Goal: Task Accomplishment & Management: Use online tool/utility

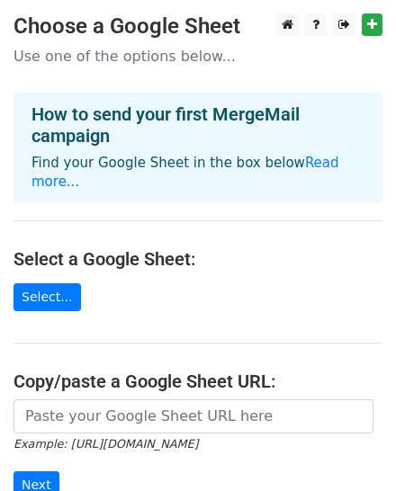
scroll to position [144, 0]
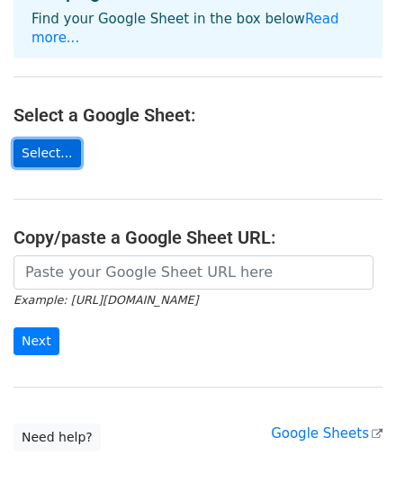
click at [49, 158] on link "Select..." at bounding box center [46, 153] width 67 height 28
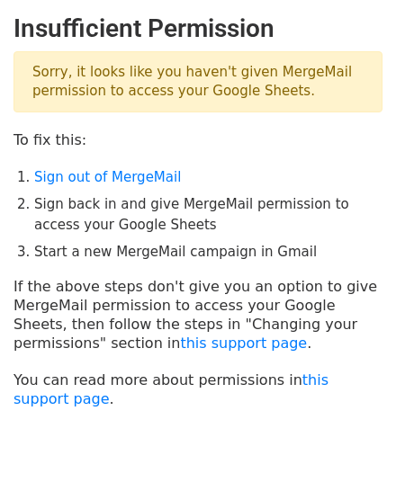
drag, startPoint x: 16, startPoint y: 97, endPoint x: 299, endPoint y: 91, distance: 282.6
click at [299, 91] on p "Sorry, it looks like you haven't given MergeMail permission to access your Goog…" at bounding box center [197, 81] width 369 height 61
click at [342, 104] on p "Sorry, it looks like you haven't given MergeMail permission to access your Goog…" at bounding box center [197, 81] width 369 height 61
drag, startPoint x: 31, startPoint y: 73, endPoint x: 342, endPoint y: 86, distance: 310.7
click at [342, 86] on p "Sorry, it looks like you haven't given MergeMail permission to access your Goog…" at bounding box center [197, 81] width 369 height 61
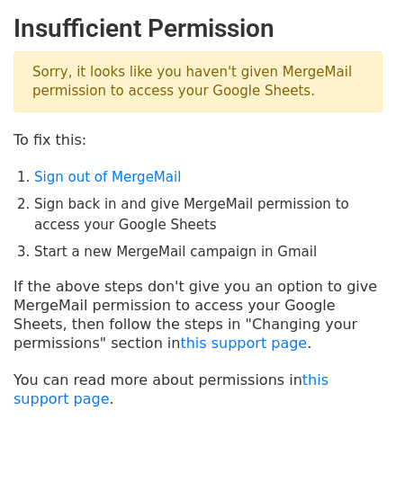
click at [238, 95] on p "Sorry, it looks like you haven't given MergeMail permission to access your Goog…" at bounding box center [197, 81] width 369 height 61
click at [229, 95] on p "Sorry, it looks like you haven't given MergeMail permission to access your Goog…" at bounding box center [197, 81] width 369 height 61
click at [221, 130] on p "To fix this:" at bounding box center [197, 139] width 369 height 19
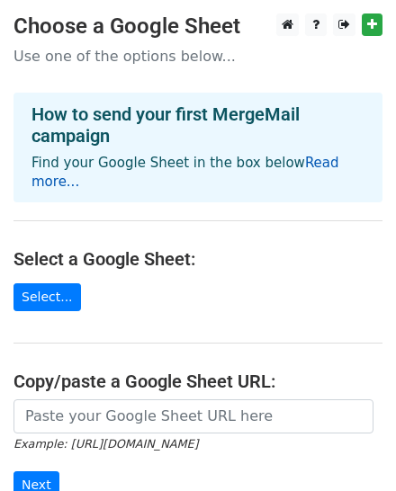
click at [302, 168] on link "Read more..." at bounding box center [185, 172] width 308 height 35
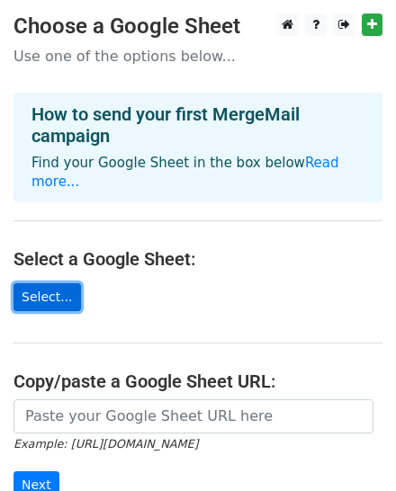
click at [52, 291] on link "Select..." at bounding box center [46, 297] width 67 height 28
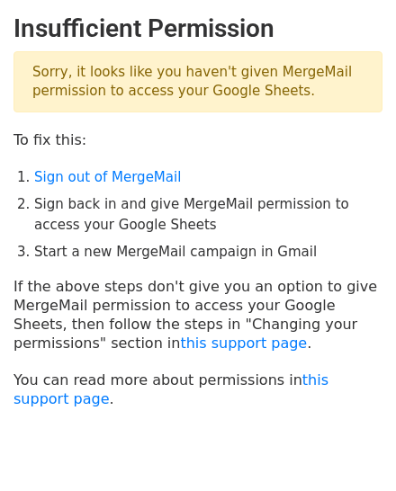
click at [202, 145] on p "To fix this:" at bounding box center [197, 139] width 369 height 19
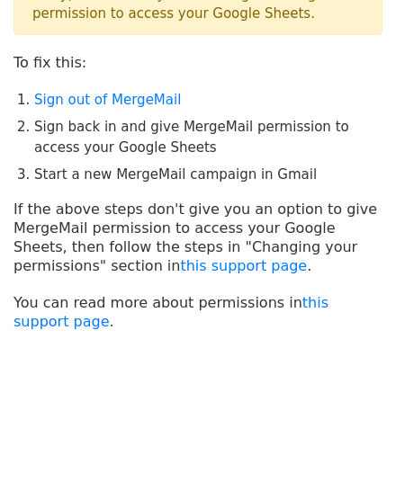
scroll to position [77, 0]
click at [132, 375] on body "Insufficient Permission Sorry, it looks like you haven't given MergeMail permis…" at bounding box center [198, 178] width 396 height 485
click at [122, 342] on body "Insufficient Permission Sorry, it looks like you haven't given MergeMail permis…" at bounding box center [198, 178] width 396 height 485
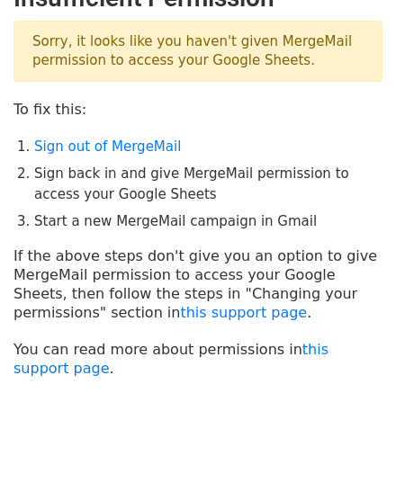
scroll to position [0, 0]
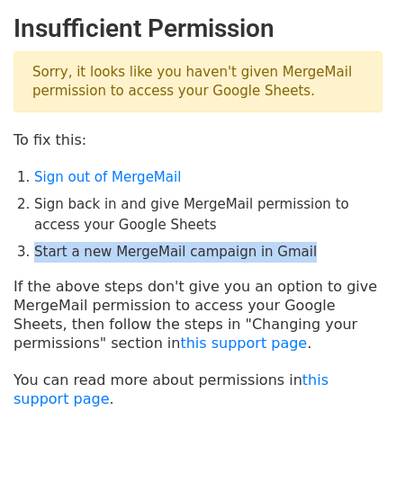
drag, startPoint x: 32, startPoint y: 249, endPoint x: 316, endPoint y: 247, distance: 283.4
click at [316, 247] on li "Start a new MergeMail campaign in Gmail" at bounding box center [208, 252] width 348 height 21
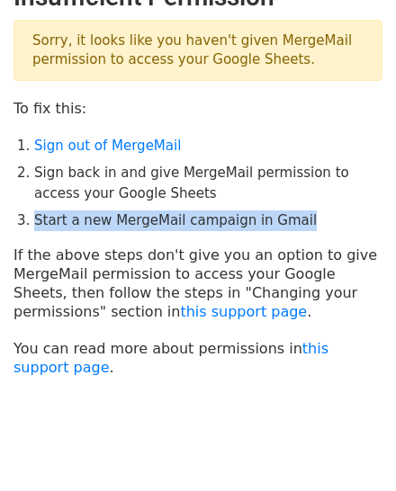
scroll to position [77, 0]
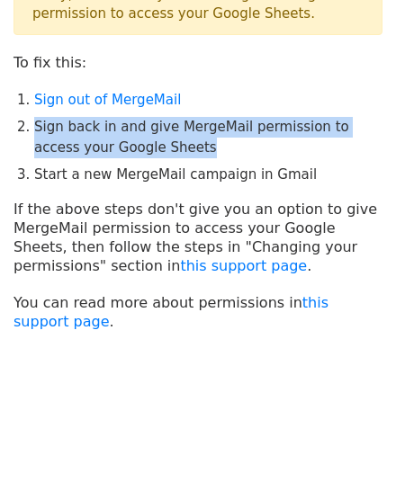
drag, startPoint x: 162, startPoint y: 148, endPoint x: 38, endPoint y: 126, distance: 126.0
click at [38, 126] on li "Sign back in and give MergeMail permission to access your Google Sheets" at bounding box center [208, 137] width 348 height 40
click at [76, 95] on link "Sign out of MergeMail" at bounding box center [107, 100] width 147 height 16
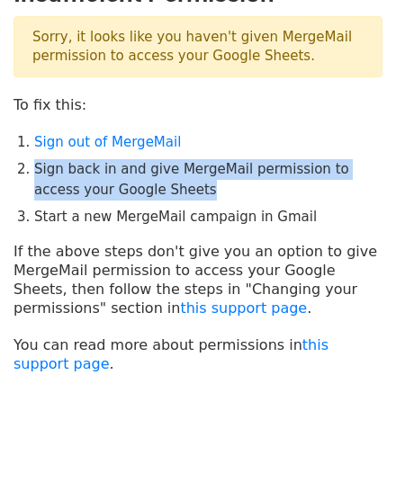
scroll to position [0, 0]
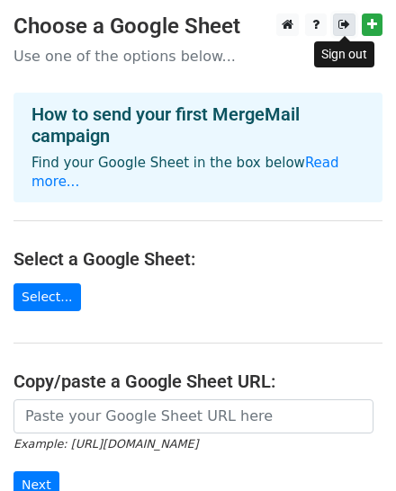
click at [345, 23] on icon at bounding box center [344, 24] width 12 height 13
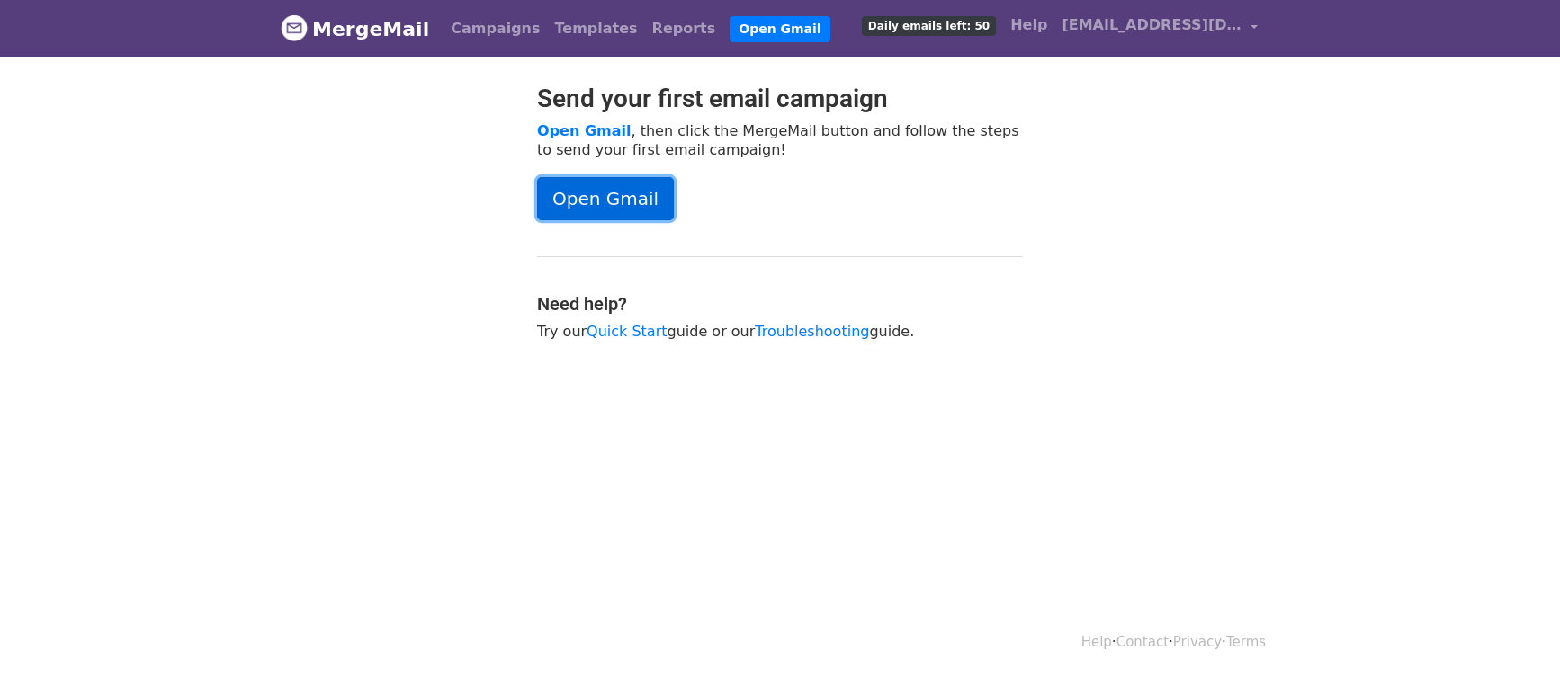
click at [615, 195] on link "Open Gmail" at bounding box center [605, 198] width 137 height 43
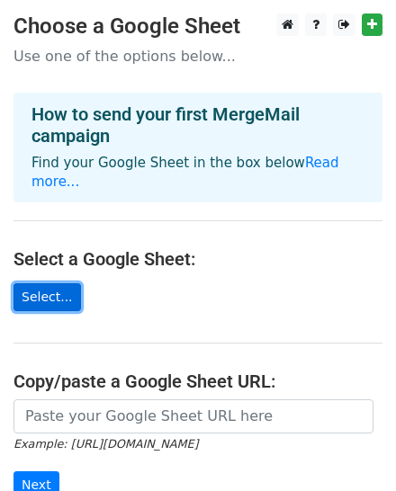
click at [34, 290] on link "Select..." at bounding box center [46, 297] width 67 height 28
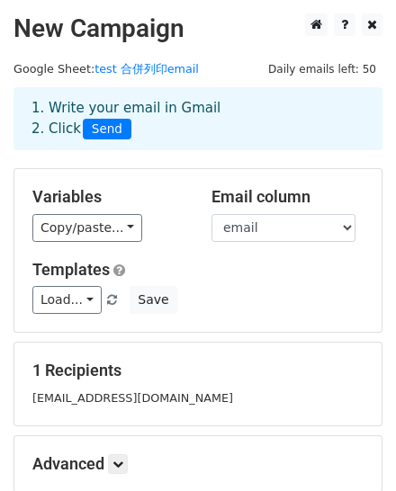
scroll to position [72, 0]
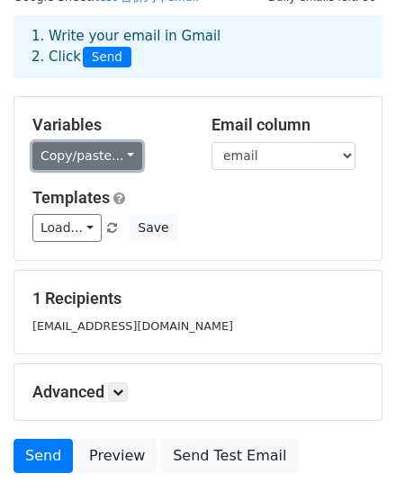
click at [127, 160] on link "Copy/paste..." at bounding box center [87, 156] width 110 height 28
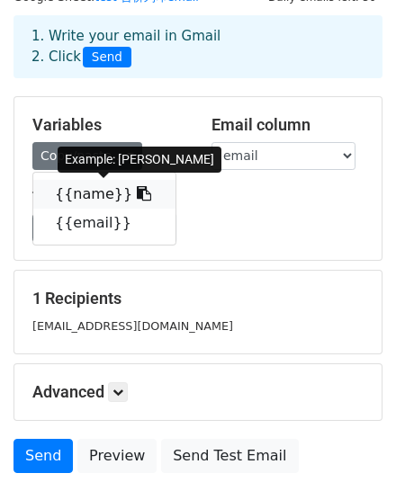
click at [62, 196] on link "{{name}}" at bounding box center [104, 194] width 142 height 29
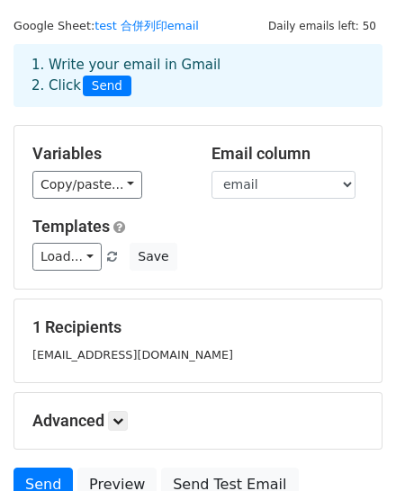
scroll to position [0, 0]
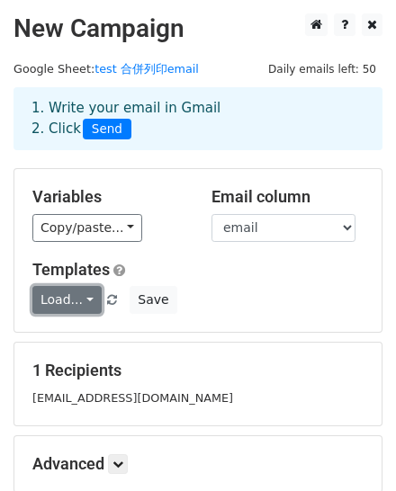
click at [85, 304] on link "Load..." at bounding box center [66, 300] width 69 height 28
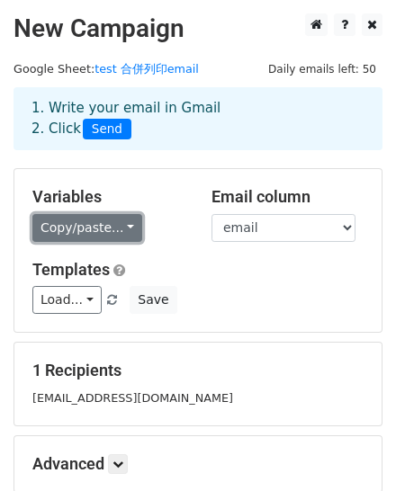
click at [96, 233] on link "Copy/paste..." at bounding box center [87, 228] width 110 height 28
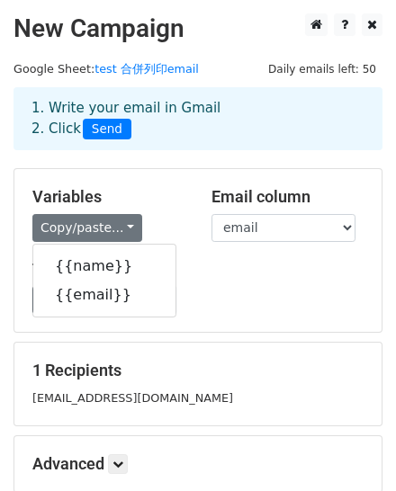
click at [160, 188] on h5 "Variables" at bounding box center [108, 197] width 152 height 20
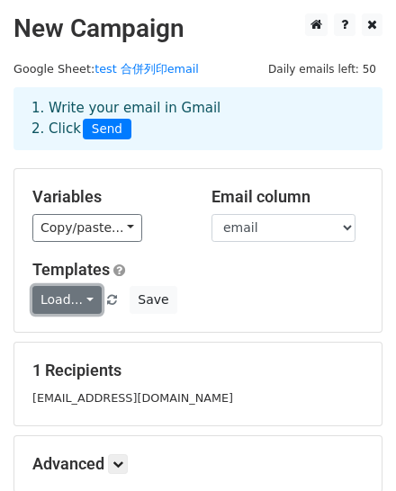
click at [94, 301] on link "Load..." at bounding box center [66, 300] width 69 height 28
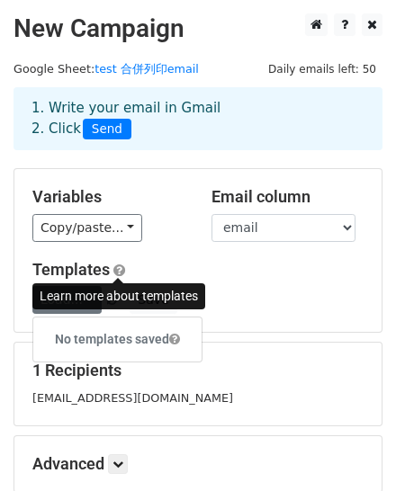
click at [119, 265] on span at bounding box center [119, 270] width 12 height 13
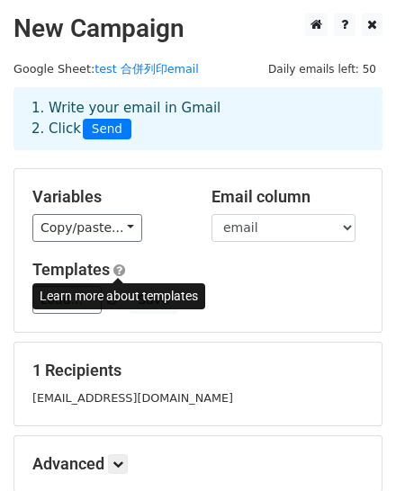
click at [182, 256] on div "Variables Copy/paste... {{name}} {{email}} Email column name email Templates Lo…" at bounding box center [197, 250] width 367 height 163
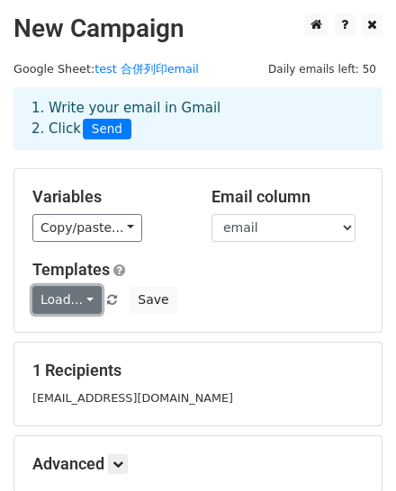
click at [67, 295] on link "Load..." at bounding box center [66, 300] width 69 height 28
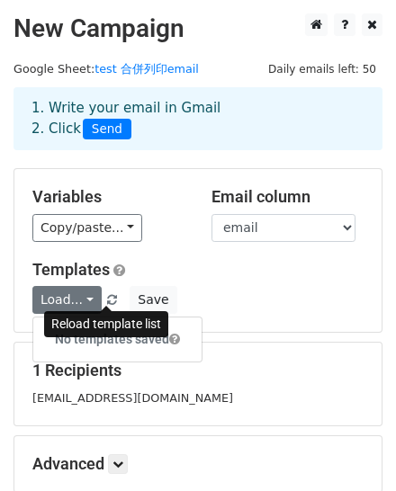
click at [107, 295] on span at bounding box center [112, 301] width 10 height 12
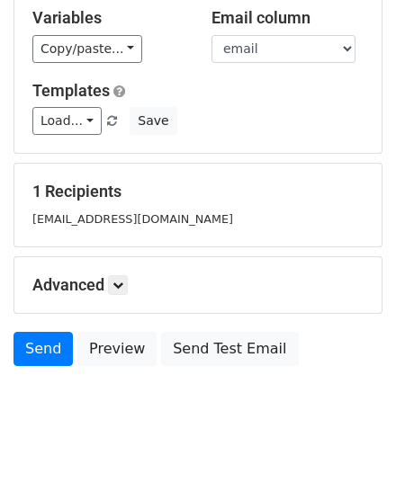
scroll to position [203, 0]
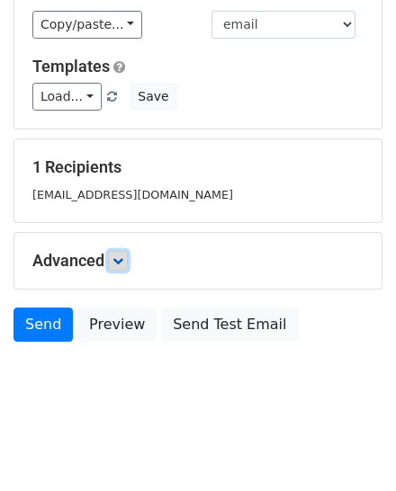
click at [115, 258] on icon at bounding box center [117, 261] width 11 height 11
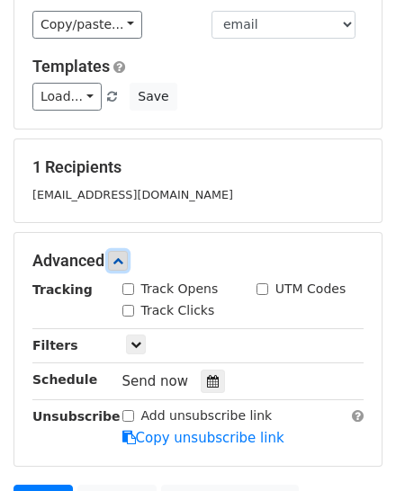
click at [115, 258] on icon at bounding box center [117, 261] width 11 height 11
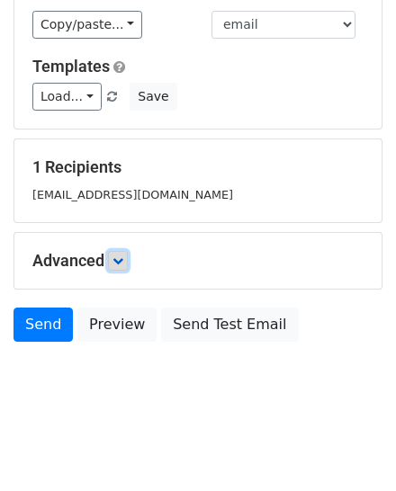
click at [123, 258] on icon at bounding box center [117, 261] width 11 height 11
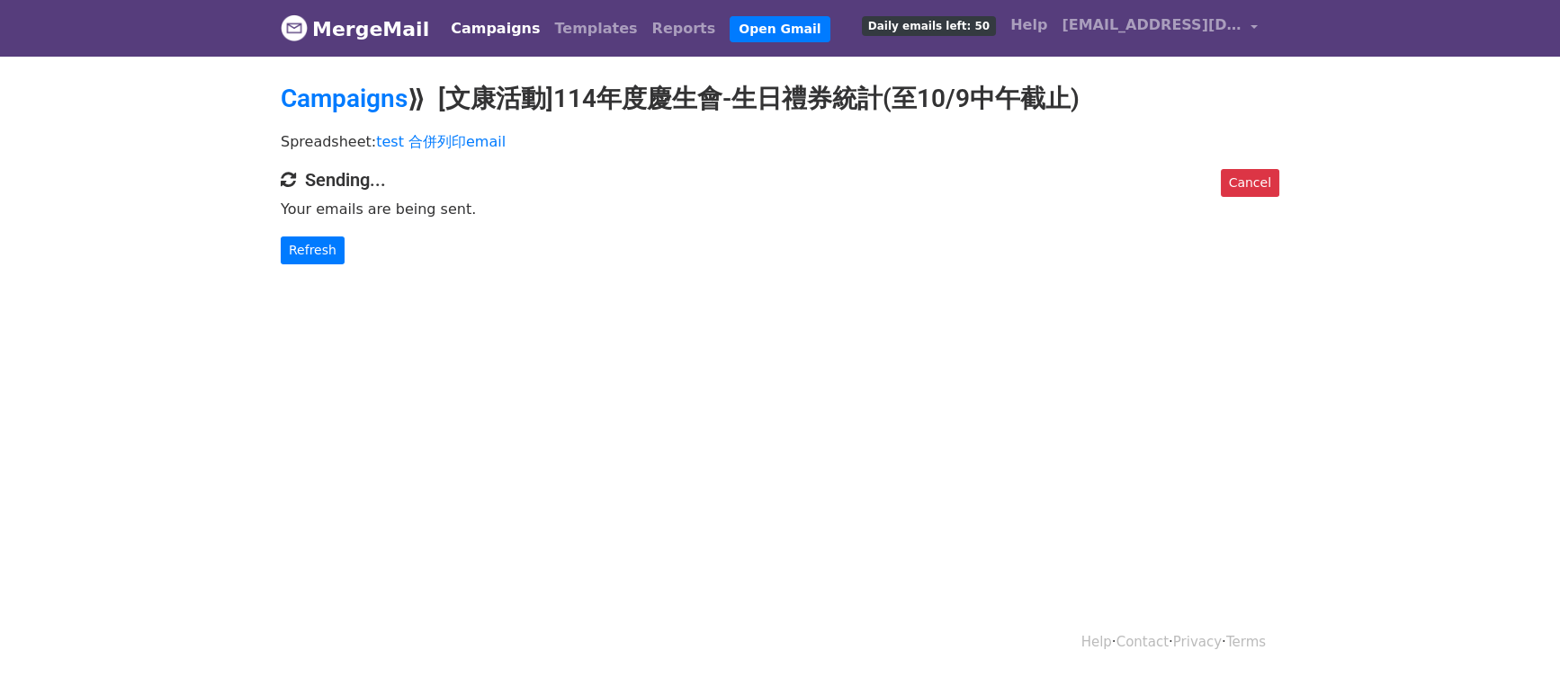
click at [868, 201] on p "Your emails are being sent." at bounding box center [780, 209] width 999 height 19
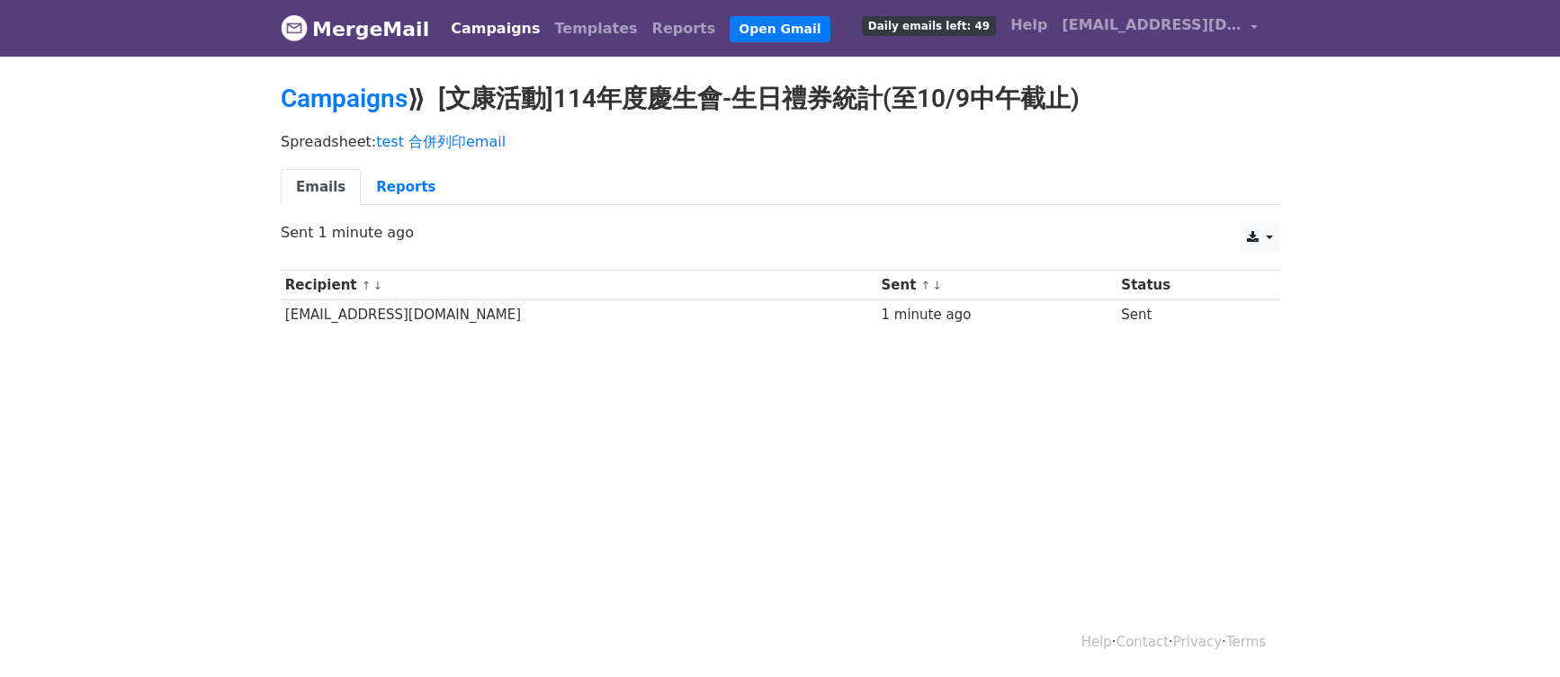
click at [1117, 320] on td "Sent" at bounding box center [1187, 316] width 141 height 30
click at [1117, 311] on td "Sent" at bounding box center [1187, 316] width 141 height 30
click at [1149, 311] on td "Sent" at bounding box center [1187, 316] width 141 height 30
click at [456, 451] on html "MergeMail Campaigns Templates Reports Open Gmail Daily emails left: 49 Help ysh…" at bounding box center [780, 338] width 1560 height 677
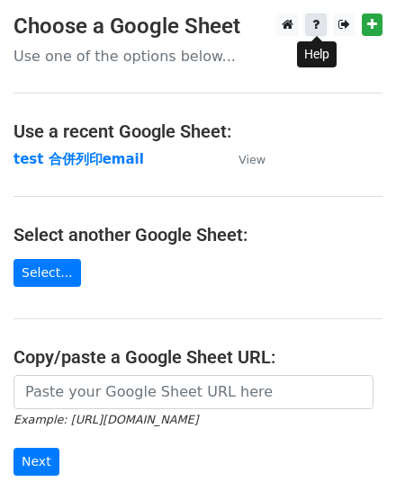
click at [316, 26] on icon at bounding box center [315, 24] width 7 height 13
